Goal: Task Accomplishment & Management: Complete application form

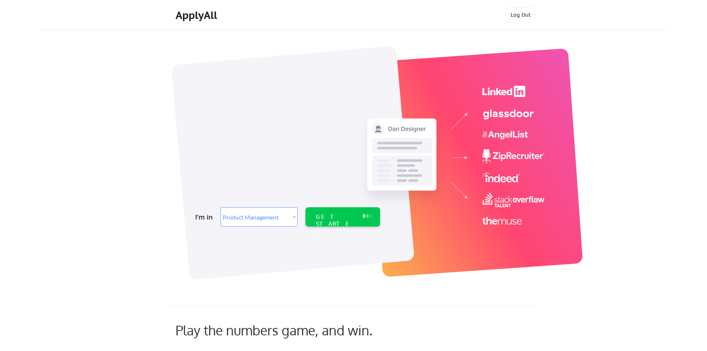
select select ""product""
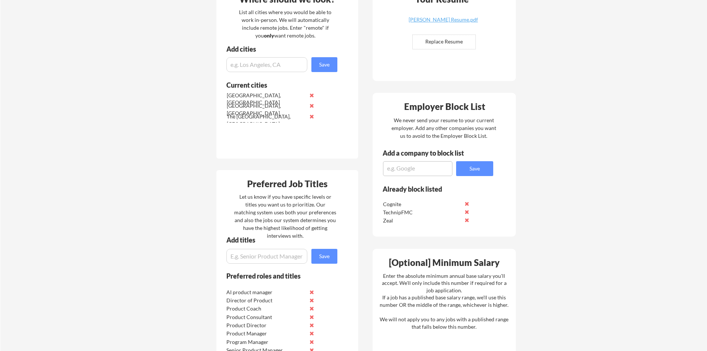
scroll to position [111, 0]
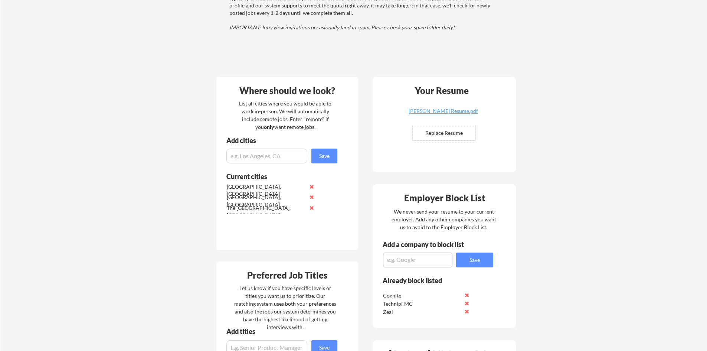
click at [445, 134] on input "file" at bounding box center [444, 133] width 63 height 14
type input "C:\fakepath\[PERSON_NAME] Resume v1.pdf"
click at [550, 131] on div "Your Dashboard Woohoo! You're ready to be applied! 🙌 We'll start applying you t…" at bounding box center [353, 299] width 707 height 763
click at [452, 133] on input "file" at bounding box center [444, 133] width 63 height 14
type input "C:\fakepath\[PERSON_NAME] Resume.pdf"
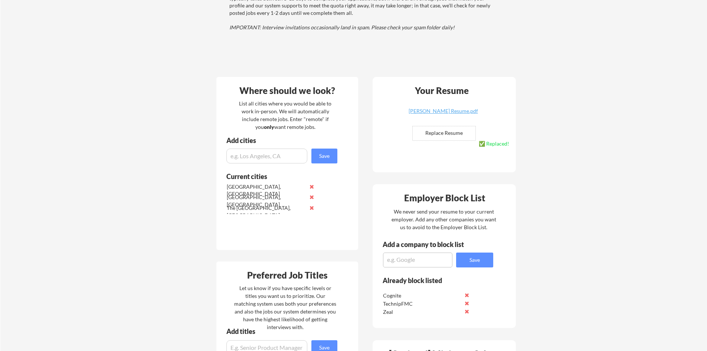
click at [557, 115] on div "Your Dashboard Woohoo! You're ready to be applied! 🙌 We'll start applying you t…" at bounding box center [353, 299] width 707 height 763
click at [576, 118] on div "Your Dashboard Woohoo! You're ready to be applied! 🙌 We'll start applying you t…" at bounding box center [353, 299] width 707 height 763
